Goal: Transaction & Acquisition: Purchase product/service

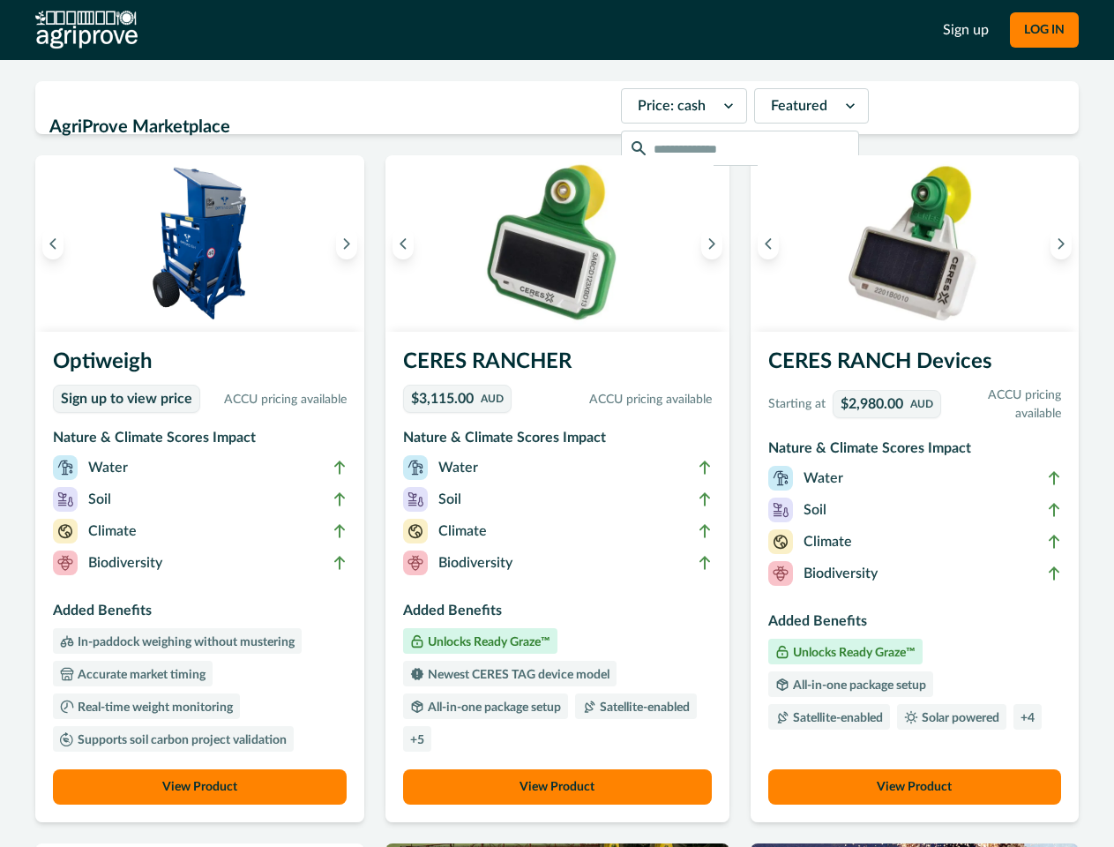
click at [1043, 30] on button "LOG IN" at bounding box center [1044, 29] width 69 height 35
click at [53, 243] on icon "Previous image" at bounding box center [53, 243] width 12 height 12
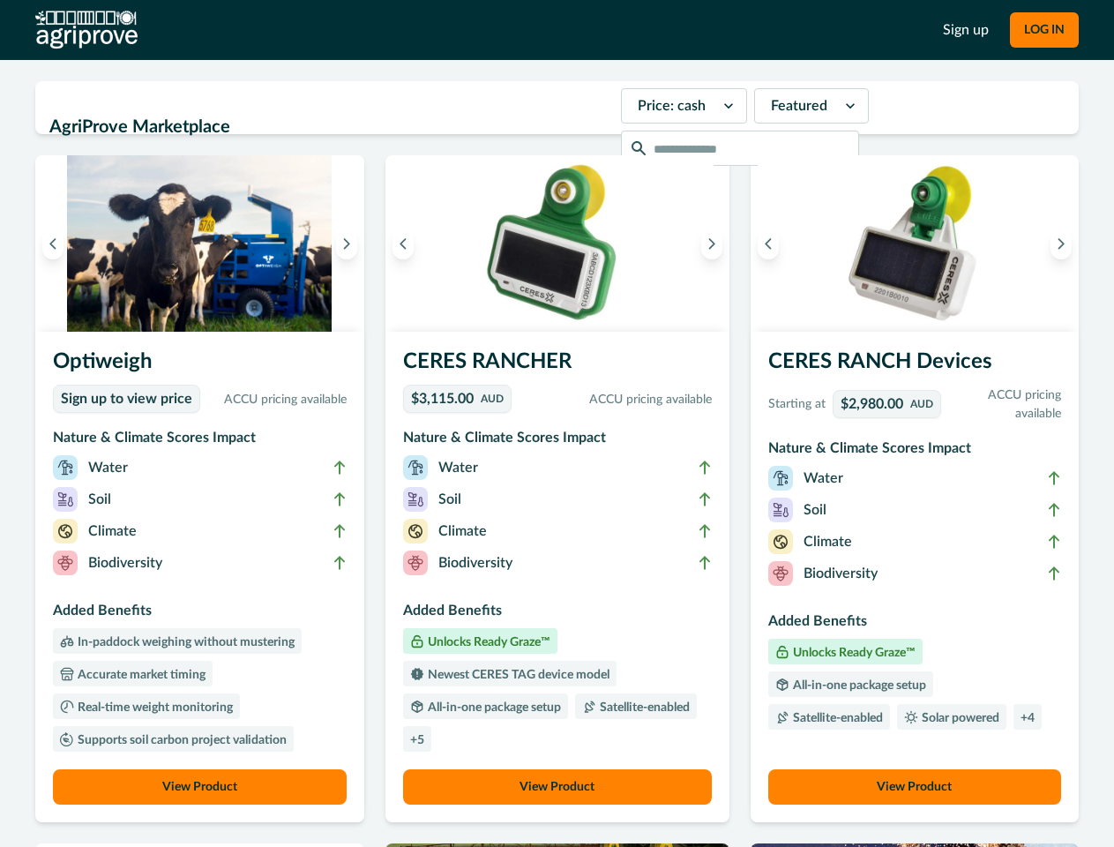
click at [351, 243] on icon "Next image" at bounding box center [346, 243] width 12 height 12
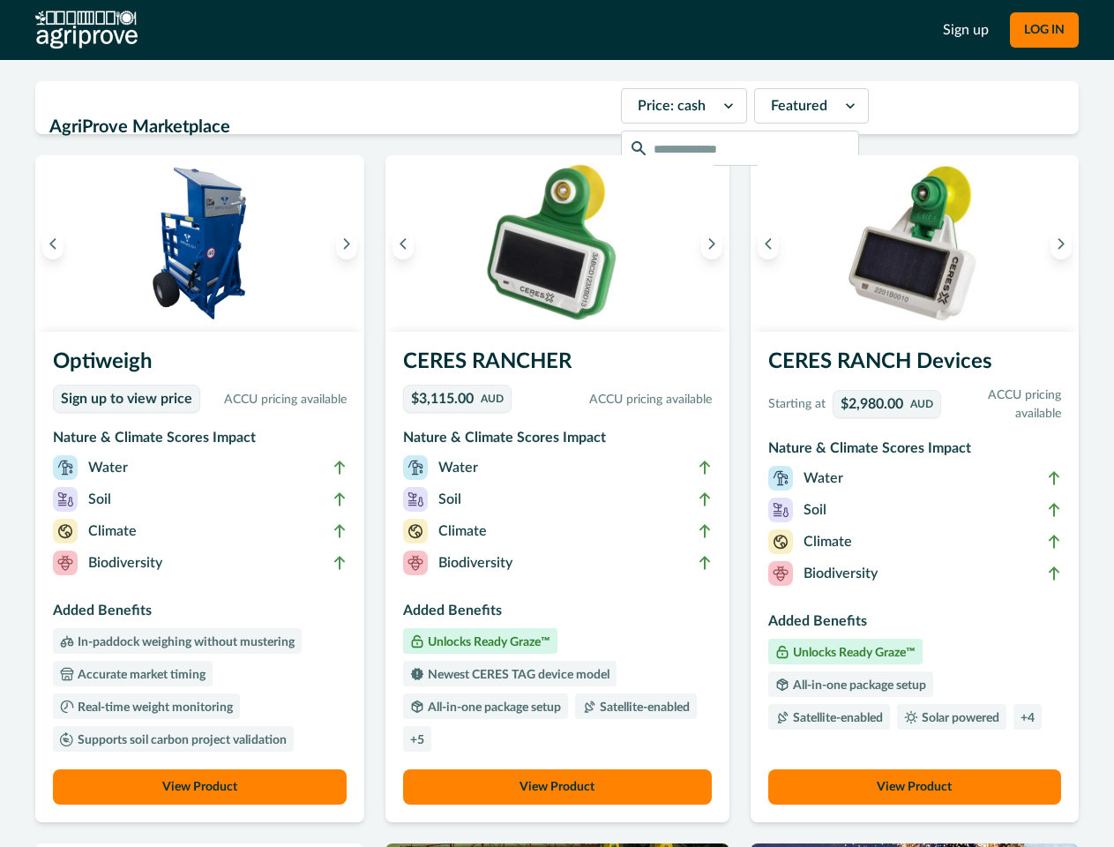
click at [202, 577] on li "Biodiversity" at bounding box center [200, 566] width 294 height 32
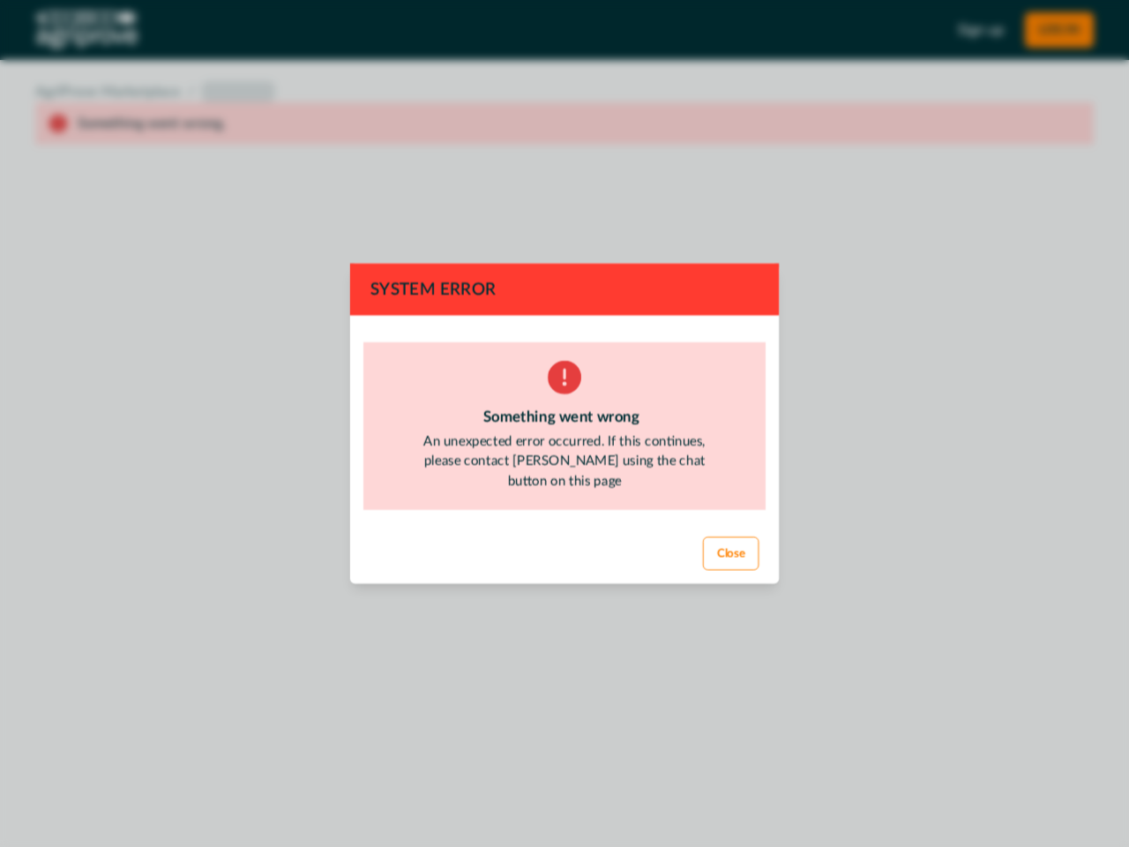
click at [202, 787] on div "System Error Something went wrong An unexpected error occurred. If this continu…" at bounding box center [564, 423] width 1129 height 847
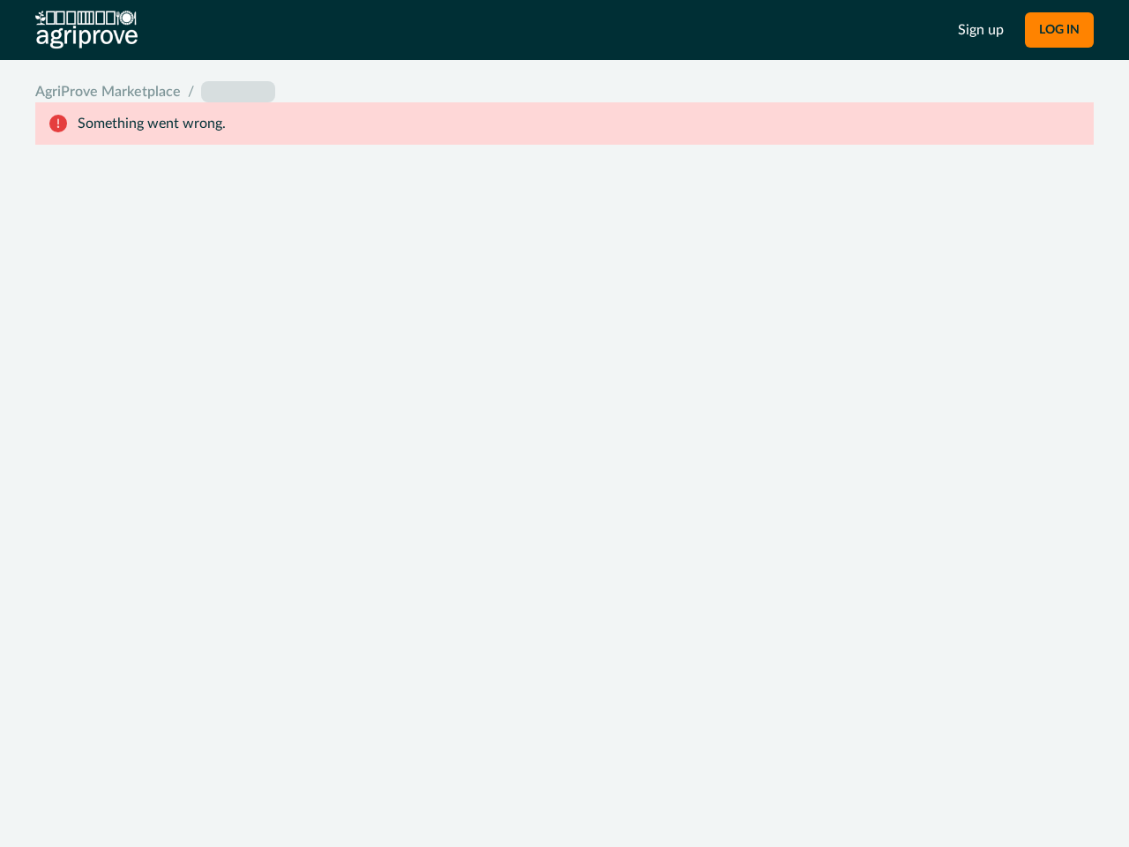
click at [407, 243] on div "System Error Something went wrong An unexpected error occurred. If this continu…" at bounding box center [564, 423] width 1129 height 847
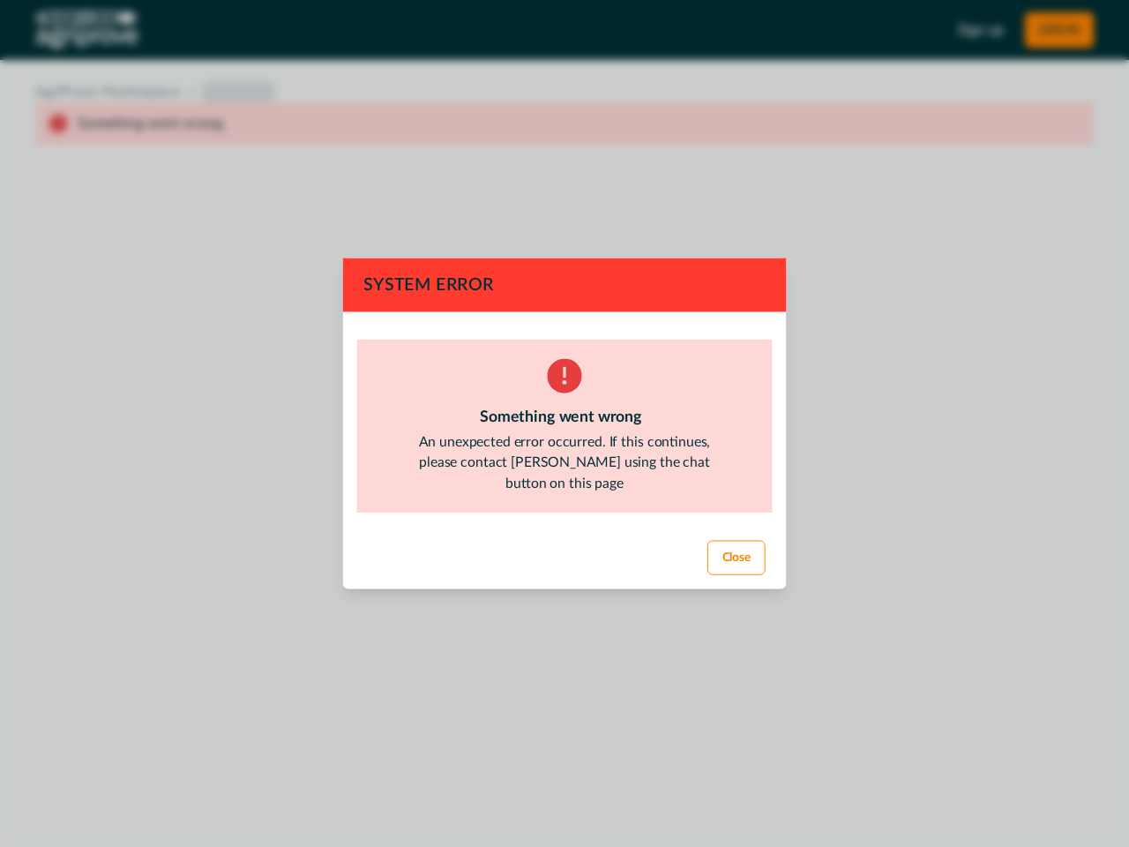
click at [706, 243] on div "System Error Something went wrong An unexpected error occurred. If this continu…" at bounding box center [564, 423] width 1129 height 847
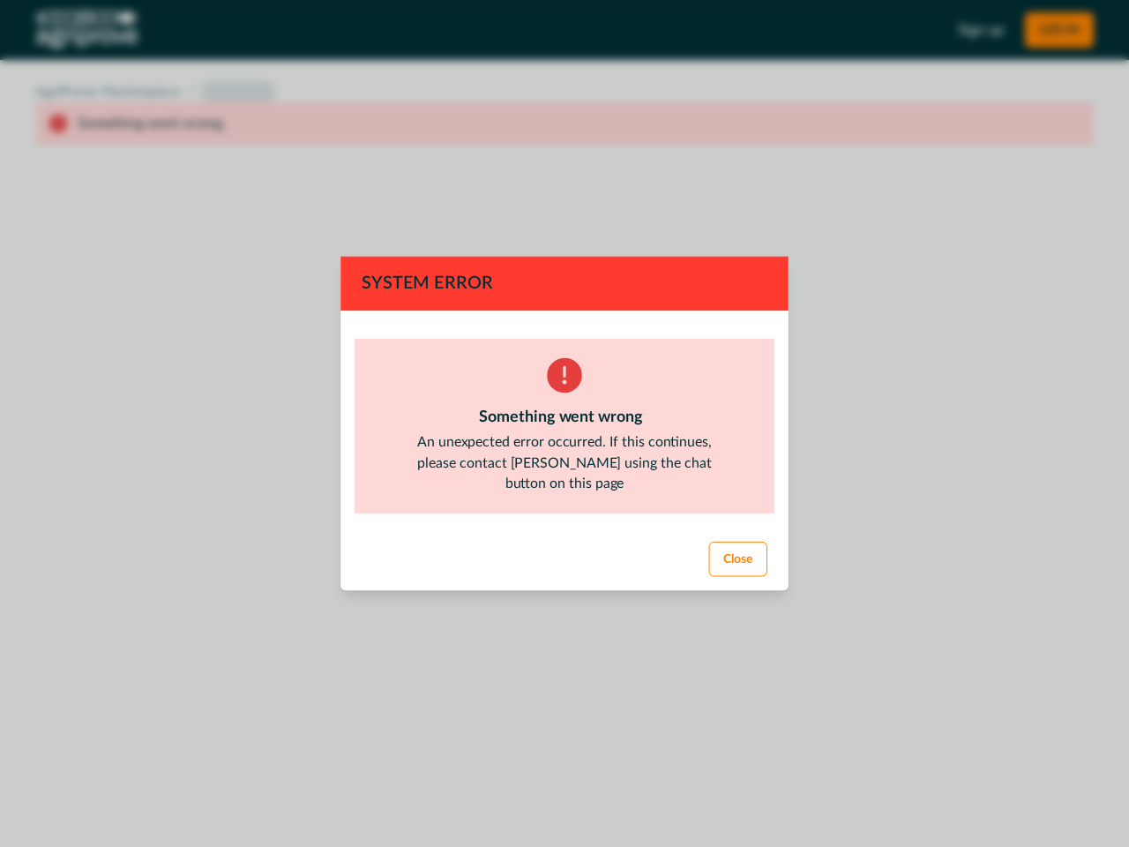
click at [557, 577] on footer "Close" at bounding box center [564, 558] width 448 height 63
click at [557, 787] on div "System Error Something went wrong An unexpected error occurred. If this continu…" at bounding box center [564, 423] width 1129 height 847
click at [763, 243] on div "System Error Something went wrong An unexpected error occurred. If this continu…" at bounding box center [564, 423] width 1129 height 847
